Goal: Task Accomplishment & Management: Manage account settings

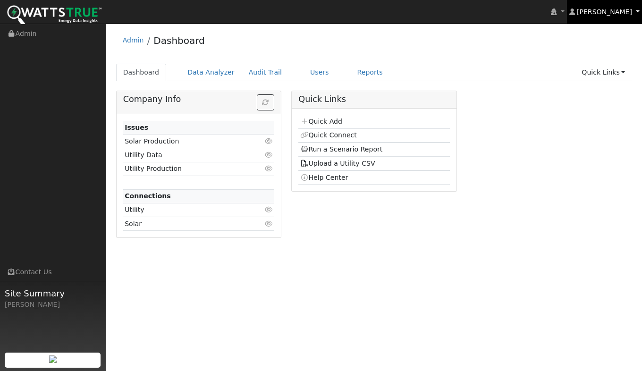
click at [610, 13] on span "[PERSON_NAME]" at bounding box center [604, 12] width 55 height 8
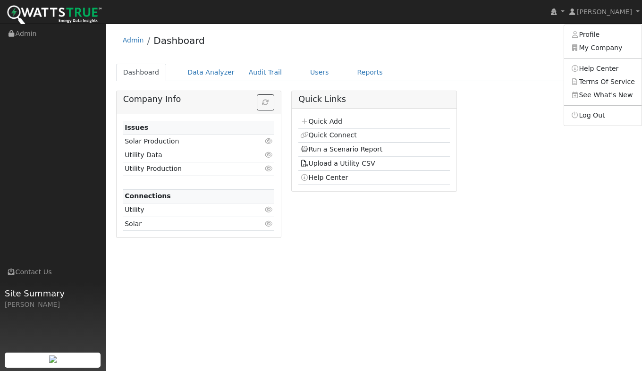
click at [594, 51] on link "My Company" at bounding box center [602, 48] width 77 height 13
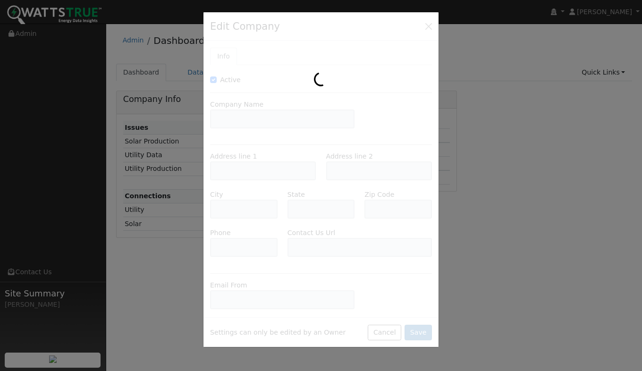
type input "SolCore, Inc."
type input "2860 Eagle Rock Road"
type input "Penryn"
type input "CA"
type input "95663"
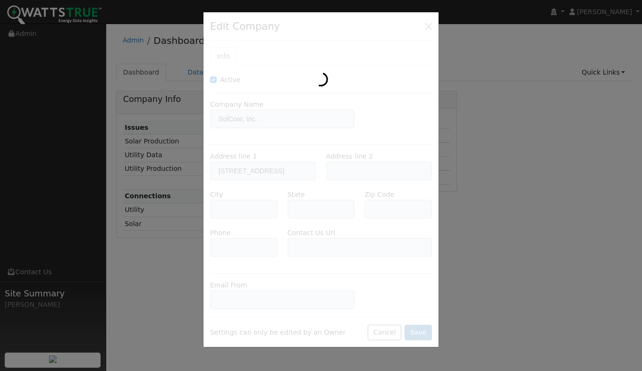
type input "https://solcoreinc.com/get-quote/"
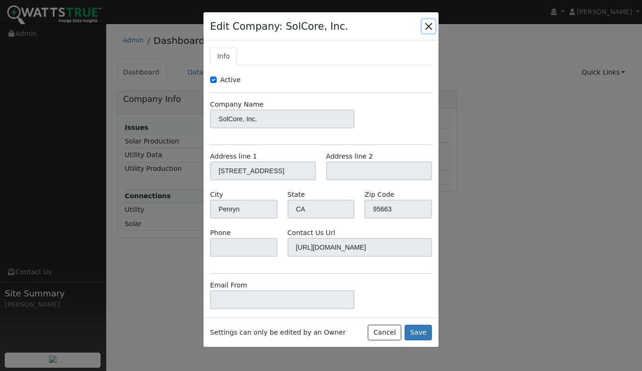
click at [428, 24] on button "button" at bounding box center [428, 25] width 13 height 13
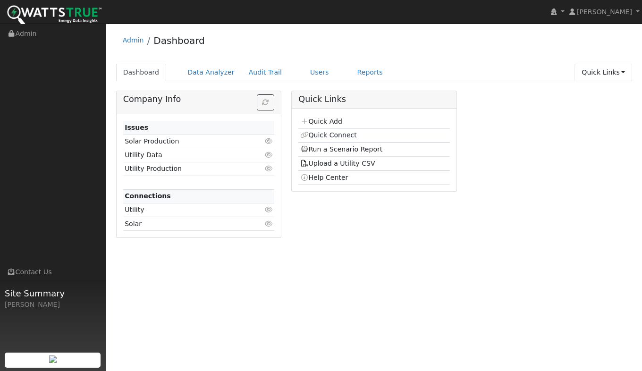
click at [626, 70] on link "Quick Links" at bounding box center [604, 72] width 58 height 17
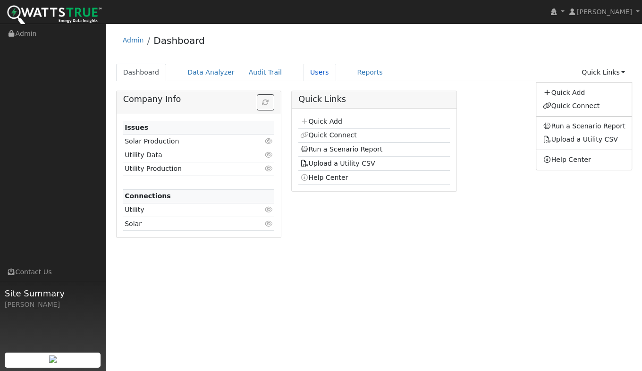
click at [307, 77] on link "Users" at bounding box center [319, 72] width 33 height 17
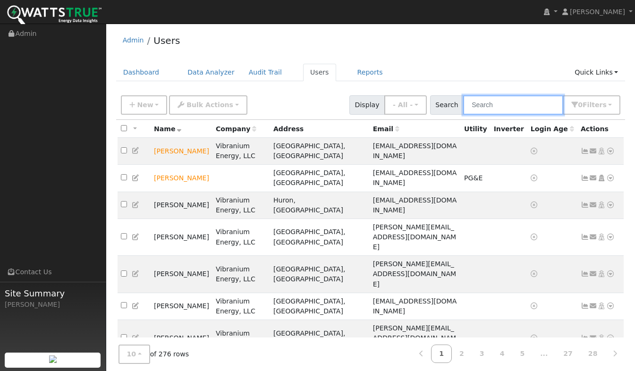
click at [495, 105] on input "text" at bounding box center [513, 104] width 100 height 19
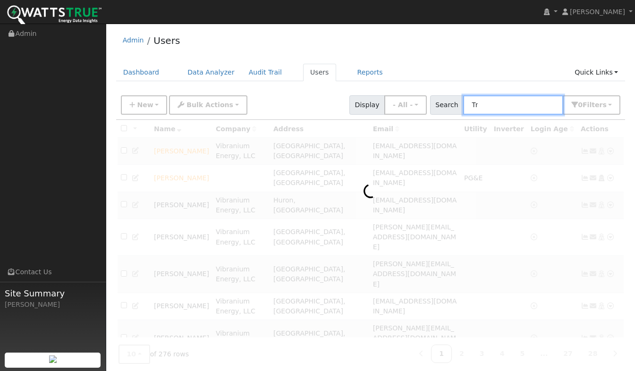
type input "T"
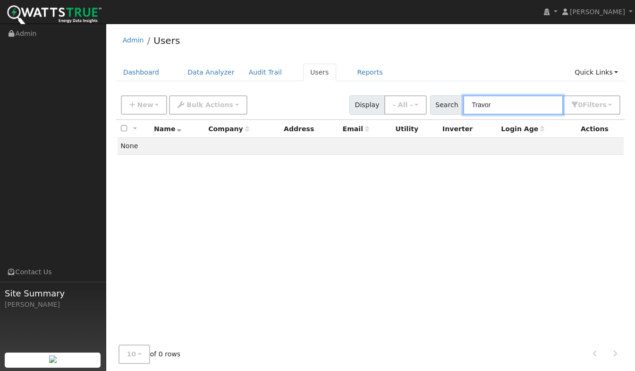
click at [493, 104] on input "Travor" at bounding box center [513, 104] width 100 height 19
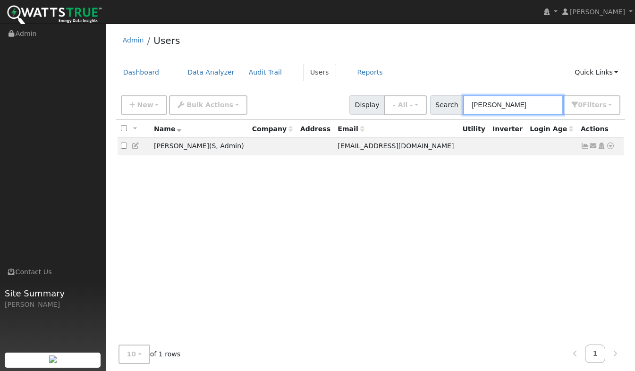
type input "Trevor"
click at [137, 148] on icon at bounding box center [136, 146] width 9 height 7
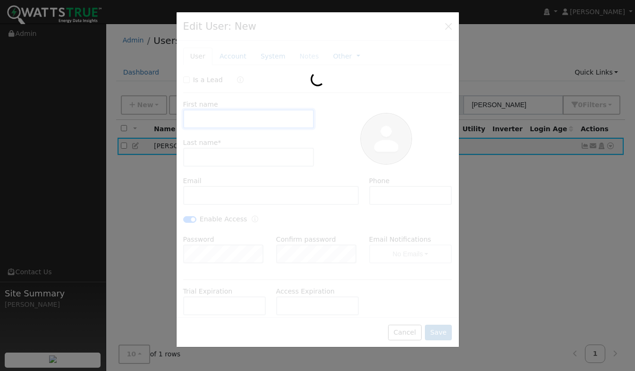
type input "Trevo"
type input "Kelly"
type input "trevorkelly@solcorepower.com"
checkbox input "true"
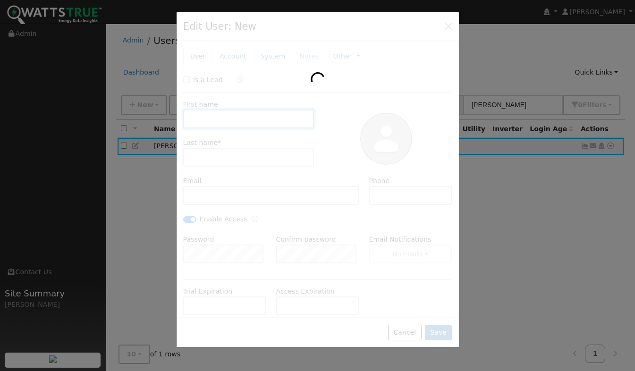
checkbox input "true"
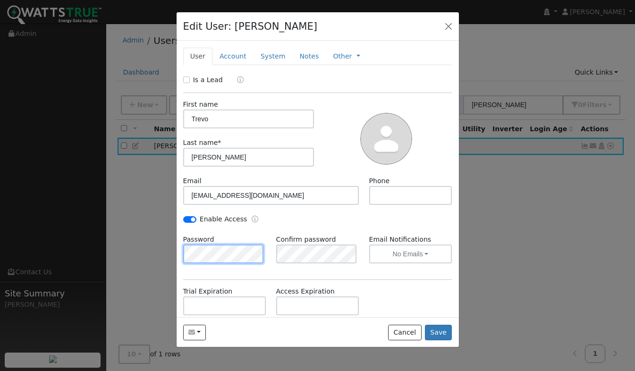
click at [176, 251] on div "Edit User: Trevo Kelly Default Account Default Account Primary Account New Acco…" at bounding box center [317, 180] width 283 height 336
click at [443, 335] on button "Save" at bounding box center [438, 333] width 27 height 16
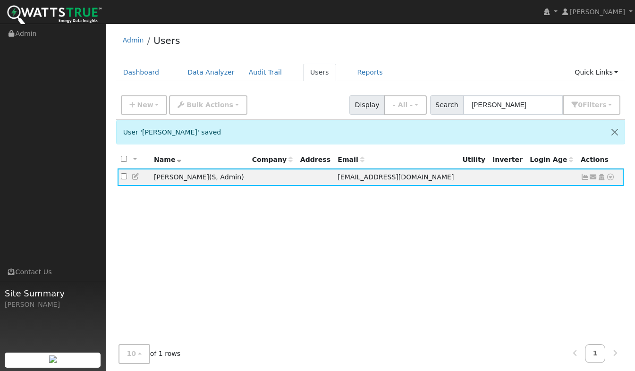
drag, startPoint x: 286, startPoint y: 271, endPoint x: 280, endPoint y: 260, distance: 12.9
click at [283, 266] on div "All None All on page None on page Name Company Address Email Utility Inverter L…" at bounding box center [371, 262] width 510 height 223
click at [306, 73] on link "Users" at bounding box center [319, 72] width 33 height 17
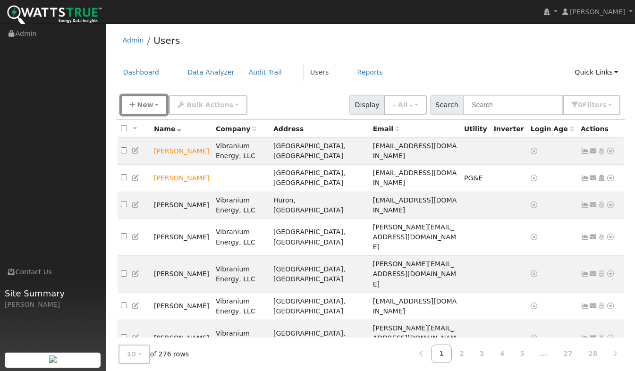
click at [144, 104] on span "New" at bounding box center [145, 105] width 16 height 8
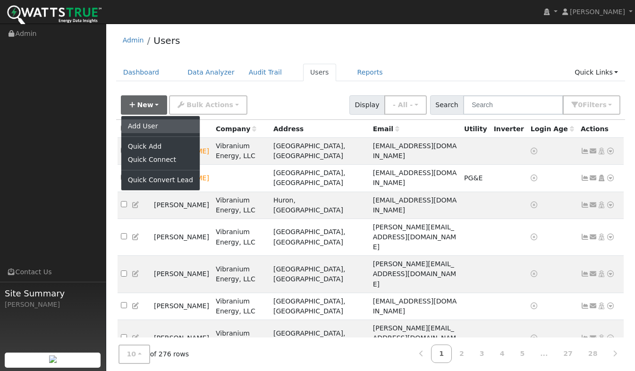
click at [137, 126] on link "Add User" at bounding box center [160, 126] width 78 height 13
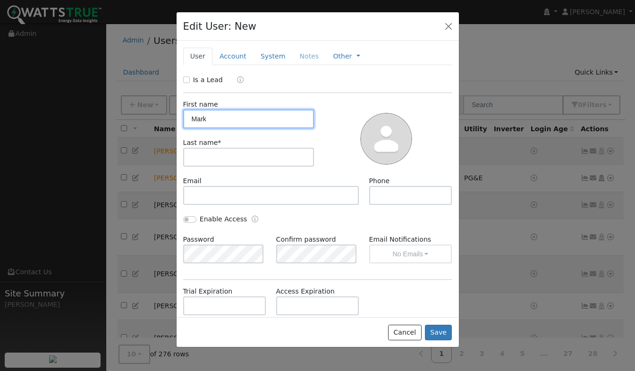
type input "Mark"
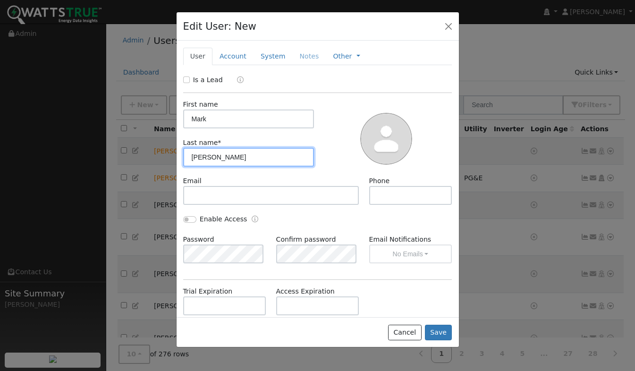
type input "Thevenot"
click at [452, 328] on button "Save" at bounding box center [438, 333] width 27 height 16
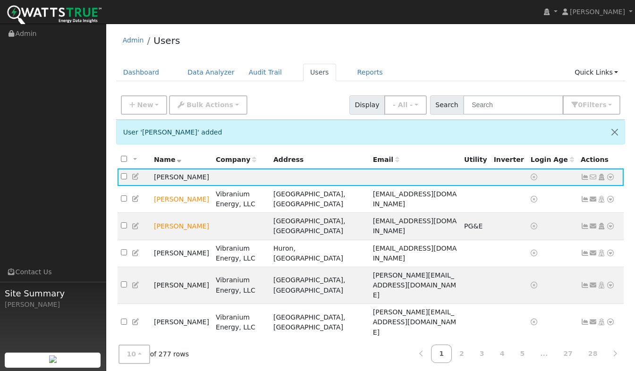
click at [134, 179] on icon at bounding box center [136, 176] width 9 height 7
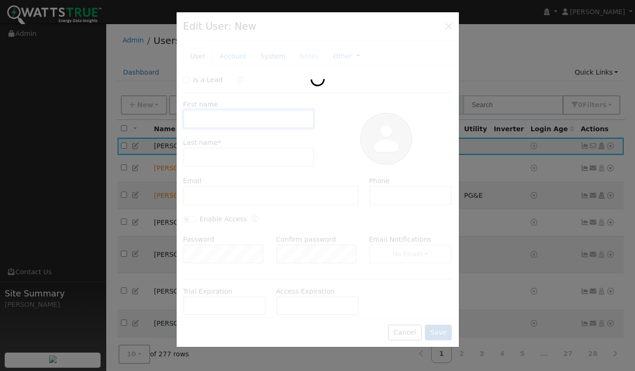
type input "Mark"
type input "Thevenot"
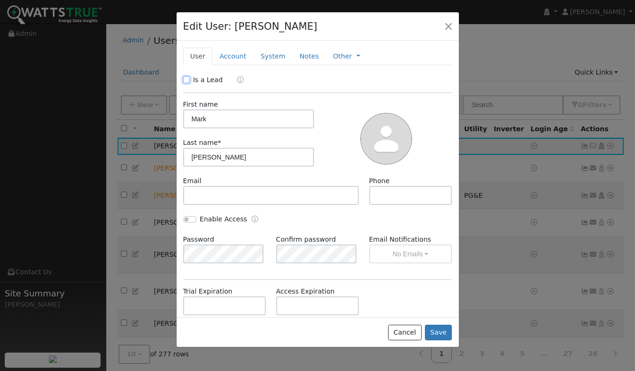
click at [187, 78] on input "Is a Lead" at bounding box center [186, 80] width 7 height 7
checkbox input "true"
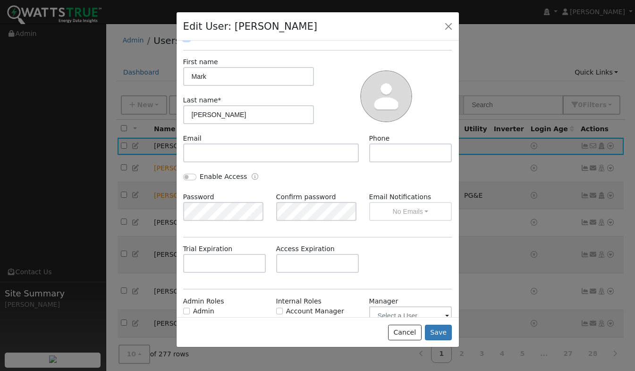
scroll to position [90, 0]
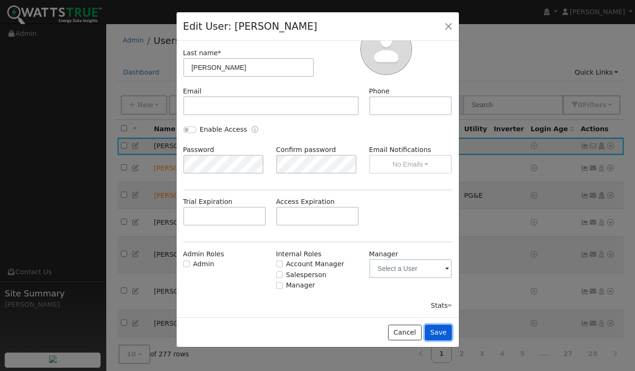
click at [437, 337] on button "Save" at bounding box center [438, 333] width 27 height 16
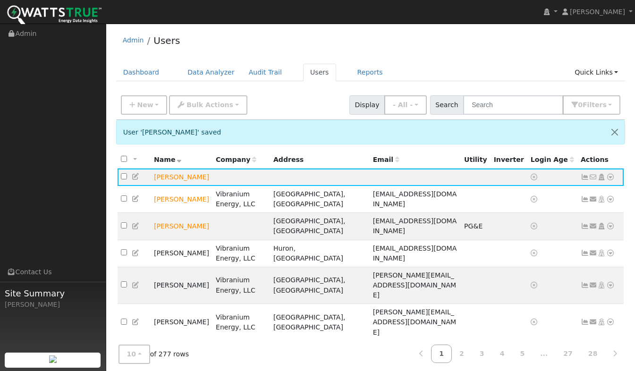
click at [610, 179] on icon at bounding box center [610, 177] width 9 height 7
click at [0, 0] on link "Utility" at bounding box center [0, 0] width 0 height 0
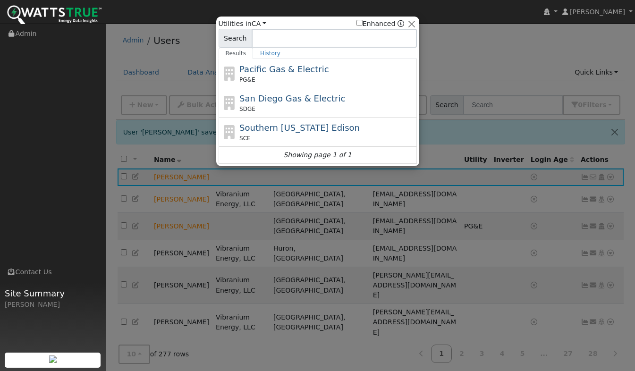
click at [266, 74] on span "Pacific Gas & Electric" at bounding box center [283, 69] width 89 height 10
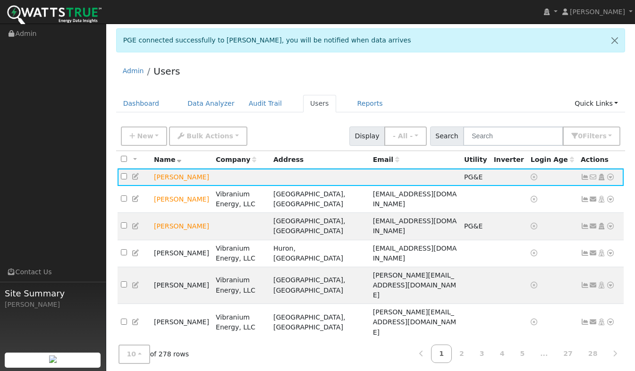
click at [609, 178] on icon at bounding box center [610, 177] width 9 height 7
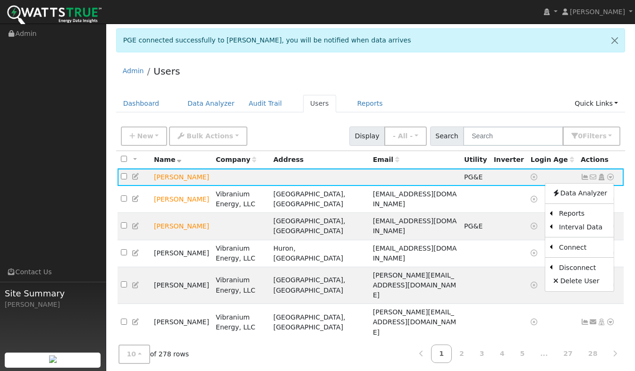
click at [0, 0] on link "Scenario" at bounding box center [0, 0] width 0 height 0
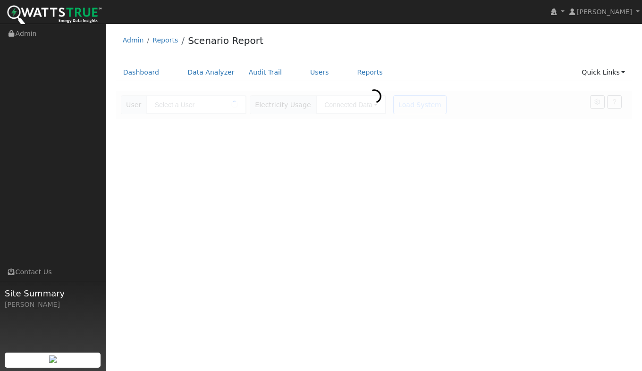
type input "[PERSON_NAME]"
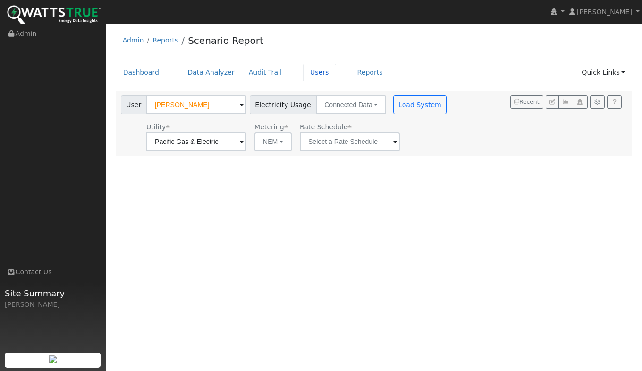
click at [303, 71] on link "Users" at bounding box center [319, 72] width 33 height 17
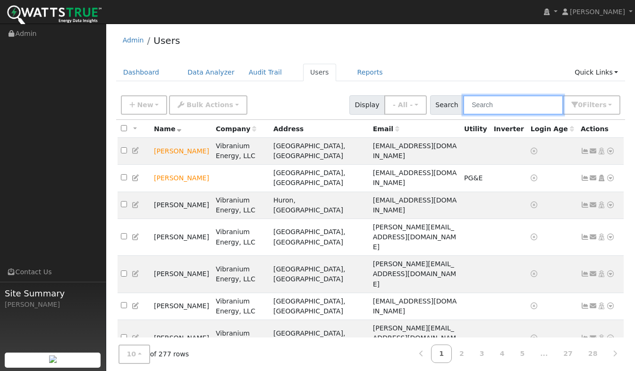
click at [513, 102] on input "text" at bounding box center [513, 104] width 100 height 19
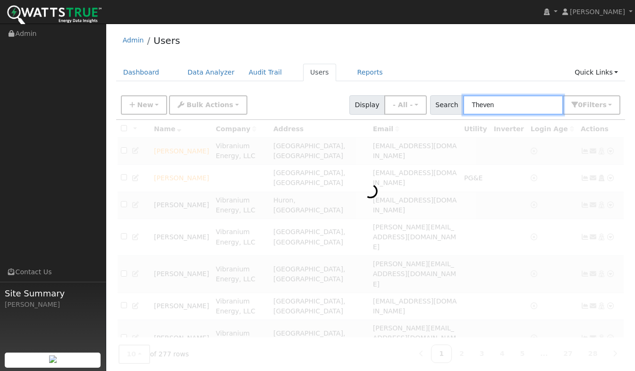
type input "Theven"
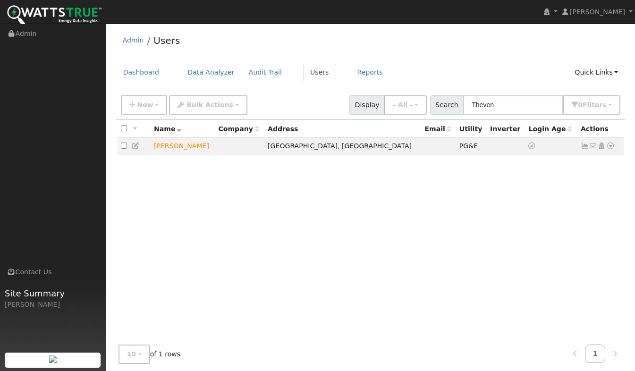
click at [611, 149] on icon at bounding box center [610, 146] width 9 height 7
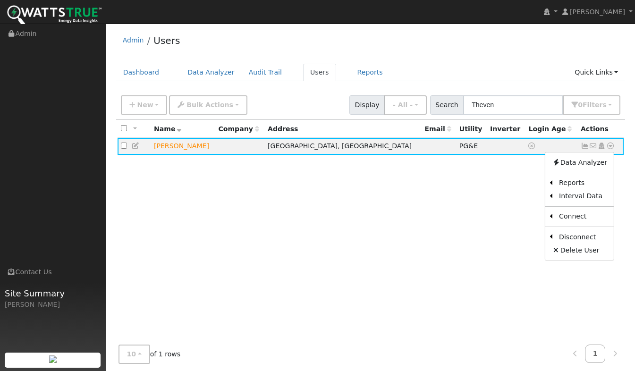
click at [0, 0] on link "Scenario" at bounding box center [0, 0] width 0 height 0
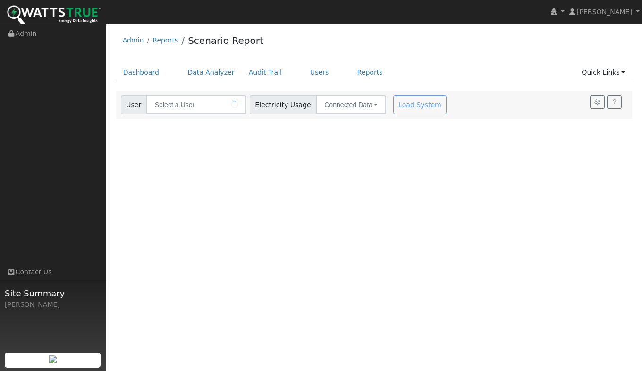
type input "[PERSON_NAME]"
